Goal: Information Seeking & Learning: Learn about a topic

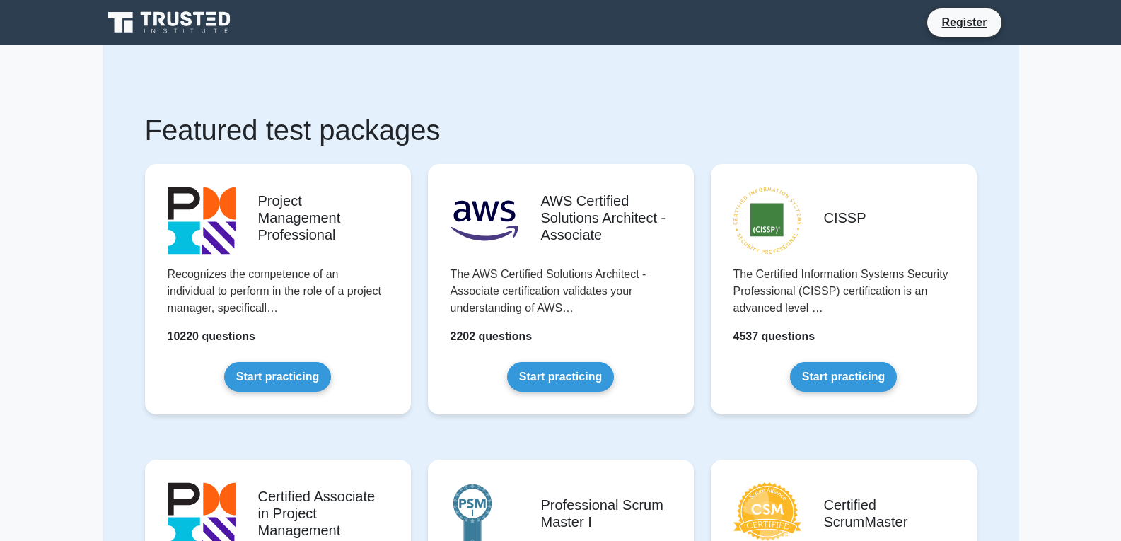
scroll to position [141, 0]
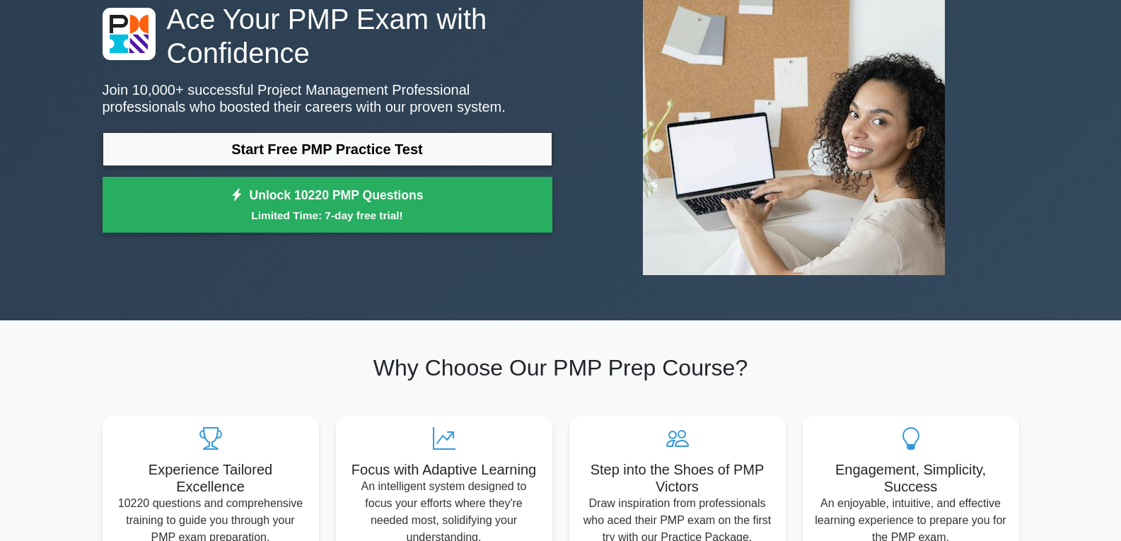
scroll to position [71, 0]
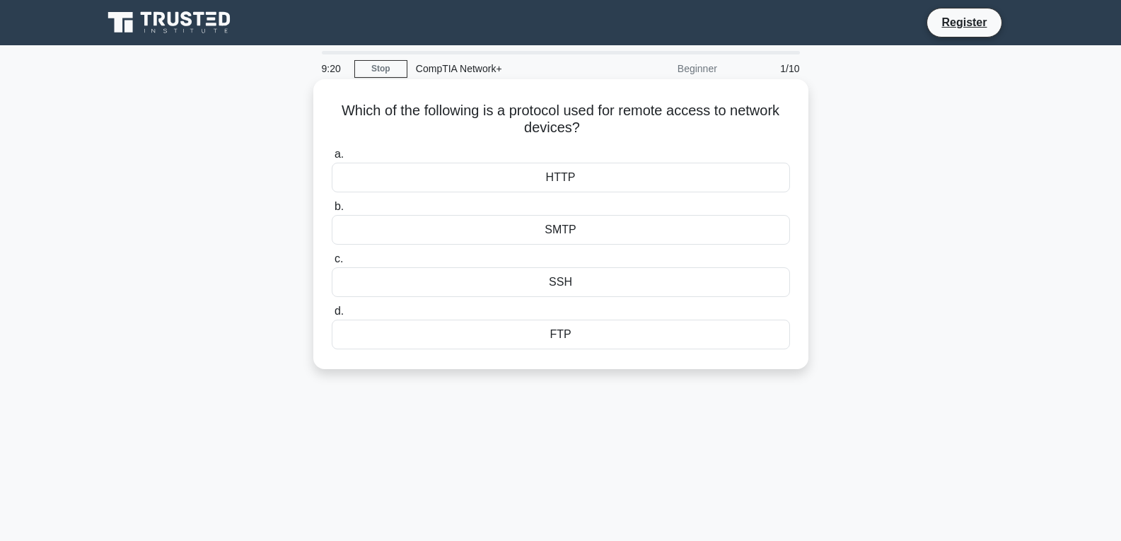
click at [590, 179] on div "HTTP" at bounding box center [561, 178] width 458 height 30
click at [332, 159] on input "a. HTTP" at bounding box center [332, 154] width 0 height 9
